Goal: Navigation & Orientation: Find specific page/section

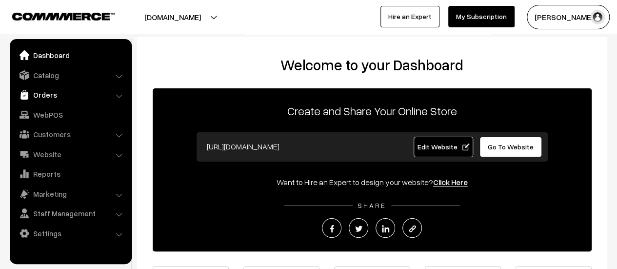
click at [39, 92] on link "Orders" at bounding box center [70, 95] width 116 height 18
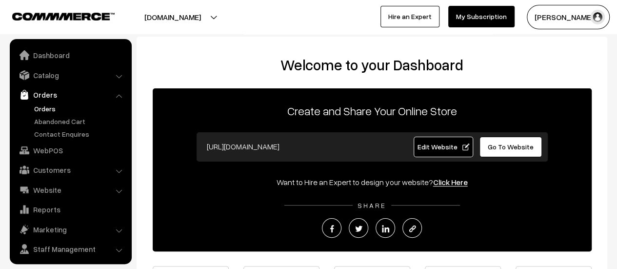
click at [42, 105] on link "Orders" at bounding box center [80, 108] width 97 height 10
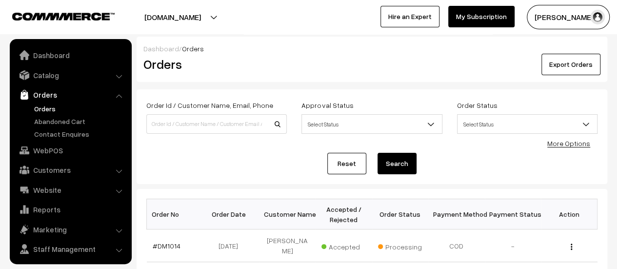
scroll to position [22, 0]
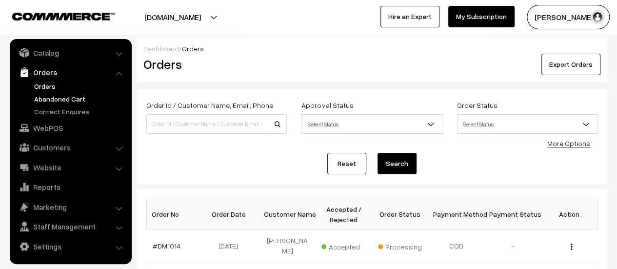
click at [44, 97] on link "Abandoned Cart" at bounding box center [80, 99] width 97 height 10
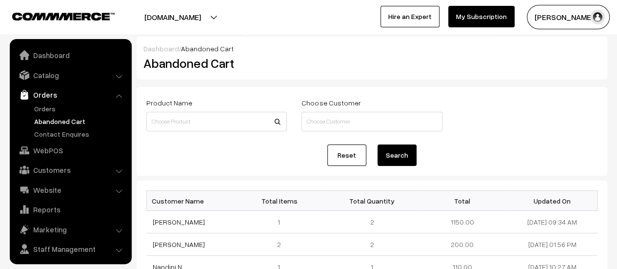
scroll to position [22, 0]
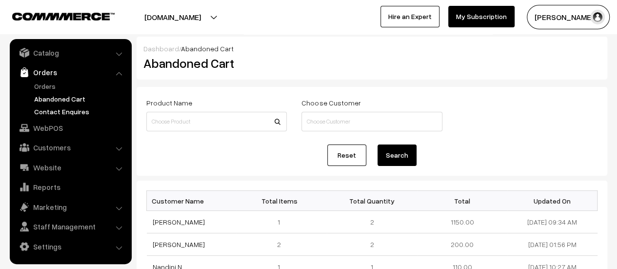
click at [46, 110] on link "Contact Enquires" at bounding box center [80, 111] width 97 height 10
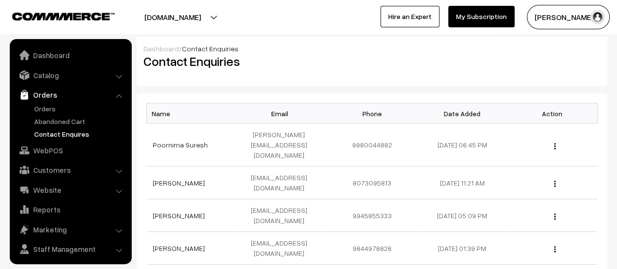
scroll to position [22, 0]
